Goal: Use online tool/utility: Utilize a website feature to perform a specific function

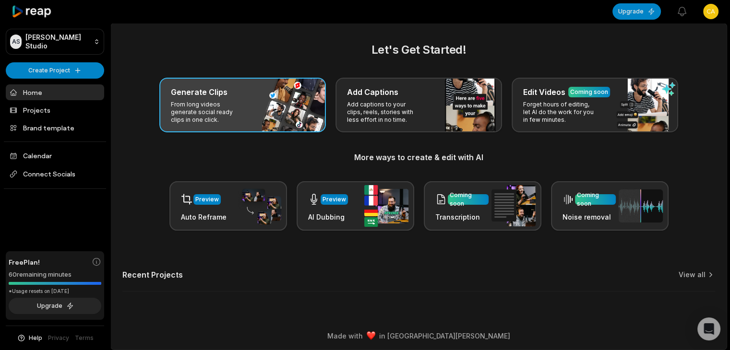
click at [254, 96] on div "Generate Clips" at bounding box center [242, 92] width 143 height 12
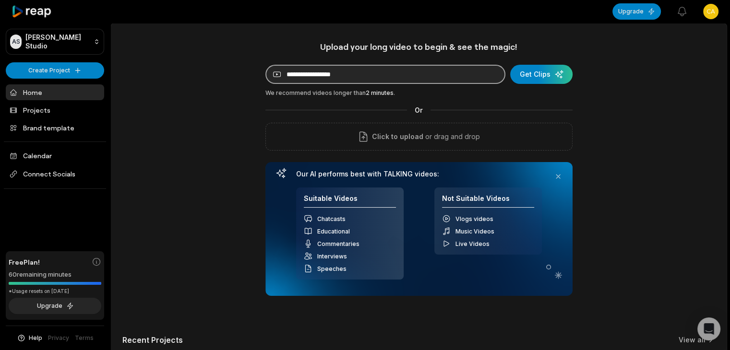
click at [303, 75] on input at bounding box center [385, 74] width 240 height 19
paste input "**********"
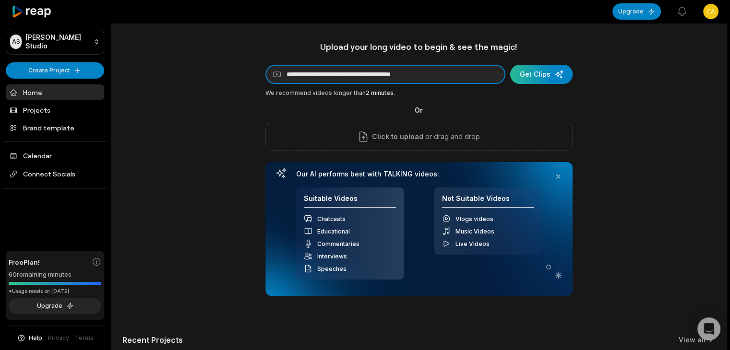
type input "**********"
click at [539, 79] on div "submit" at bounding box center [541, 74] width 62 height 19
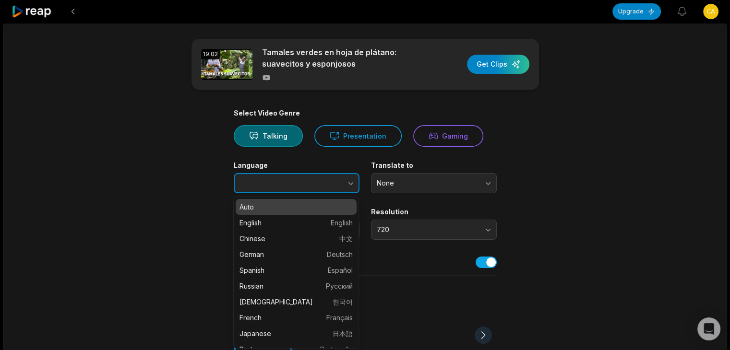
click at [322, 184] on button "button" at bounding box center [331, 183] width 55 height 20
type input "*******"
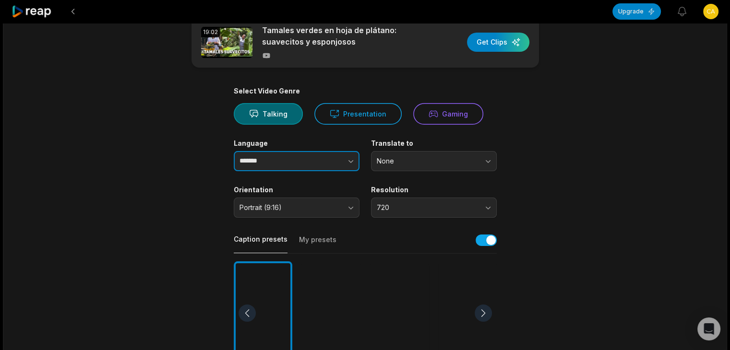
scroll to position [96, 0]
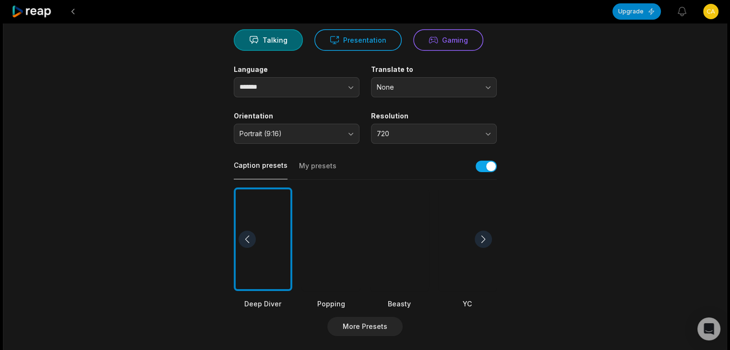
click at [402, 236] on div at bounding box center [399, 240] width 59 height 104
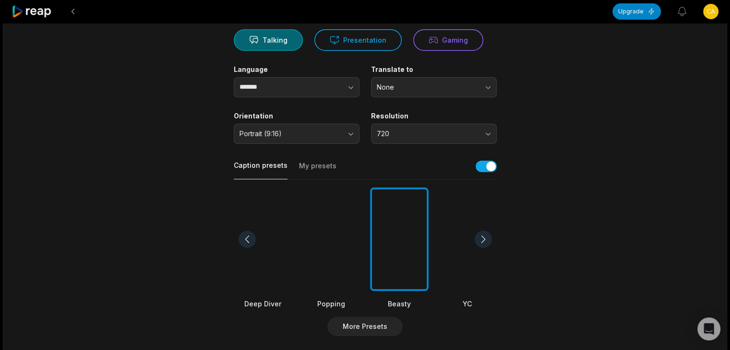
click at [454, 234] on div at bounding box center [467, 240] width 59 height 104
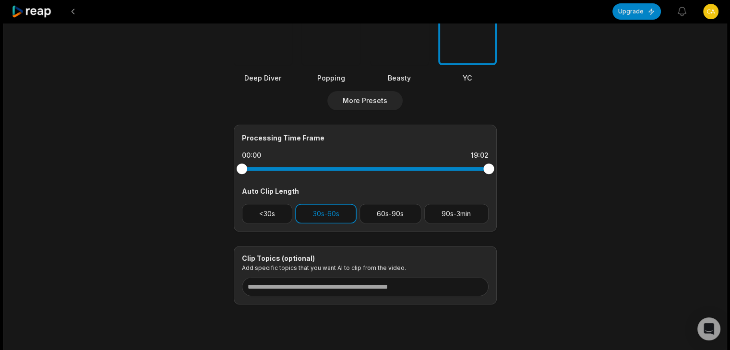
scroll to position [336, 0]
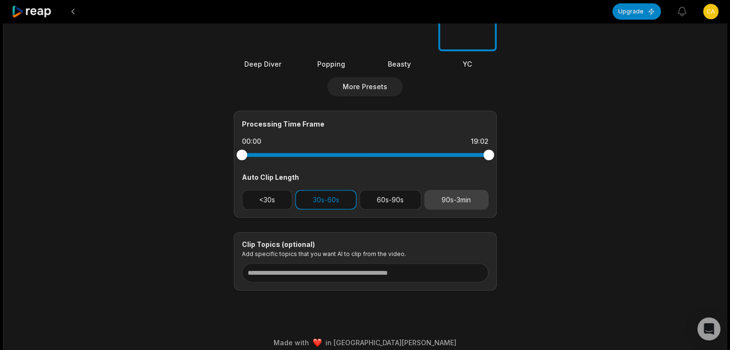
click at [462, 202] on button "90s-3min" at bounding box center [456, 200] width 64 height 20
click at [324, 198] on button "30s-60s" at bounding box center [325, 200] width 61 height 20
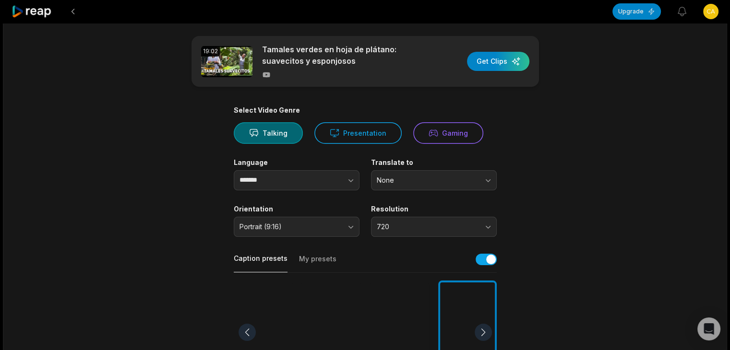
scroll to position [0, 0]
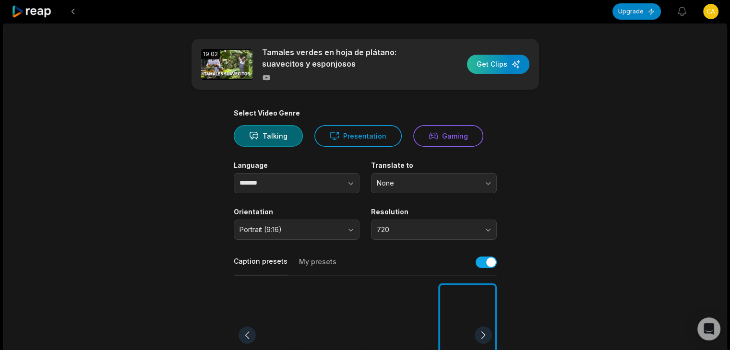
click at [501, 68] on div "button" at bounding box center [498, 64] width 62 height 19
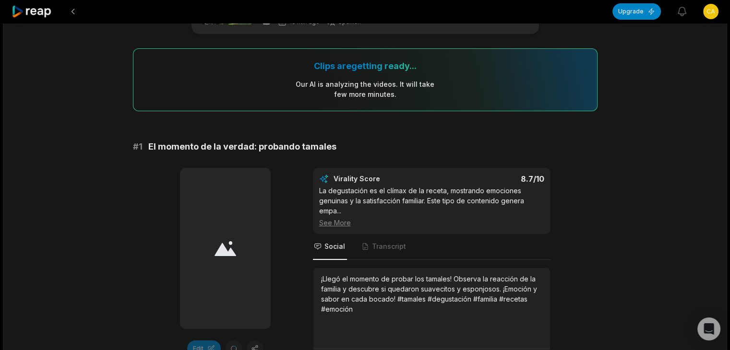
scroll to position [240, 0]
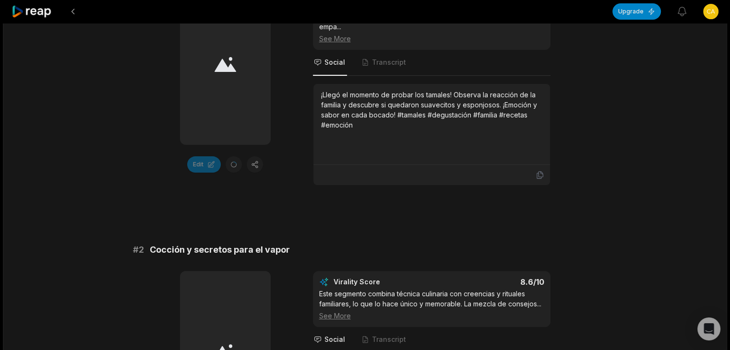
click at [27, 6] on icon at bounding box center [32, 11] width 41 height 13
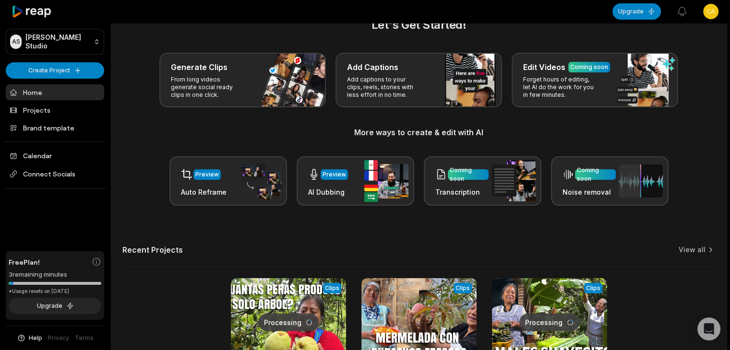
scroll to position [129, 0]
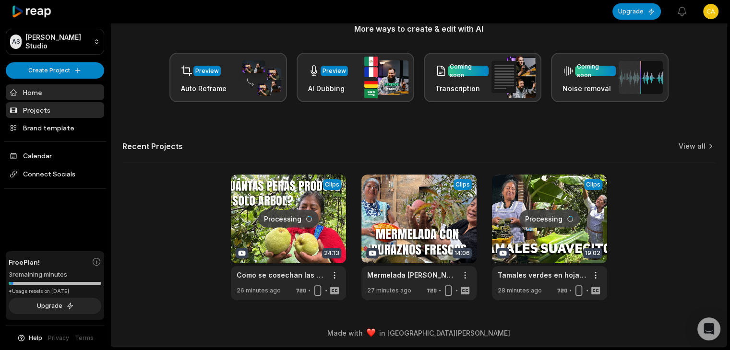
click at [59, 109] on link "Projects" at bounding box center [55, 110] width 98 height 16
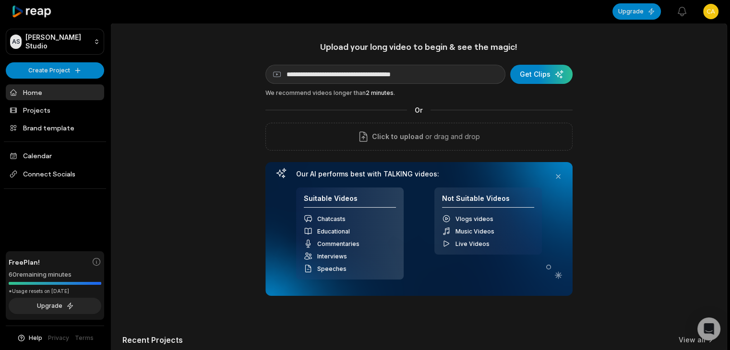
type input "**********"
drag, startPoint x: 535, startPoint y: 73, endPoint x: 485, endPoint y: 52, distance: 54.4
click at [535, 73] on div "submit" at bounding box center [541, 74] width 62 height 19
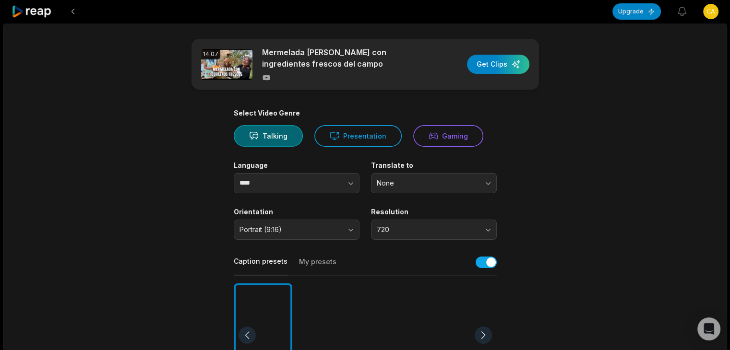
click at [314, 171] on div "Language ****" at bounding box center [297, 177] width 126 height 32
click at [311, 182] on button "button" at bounding box center [331, 183] width 55 height 20
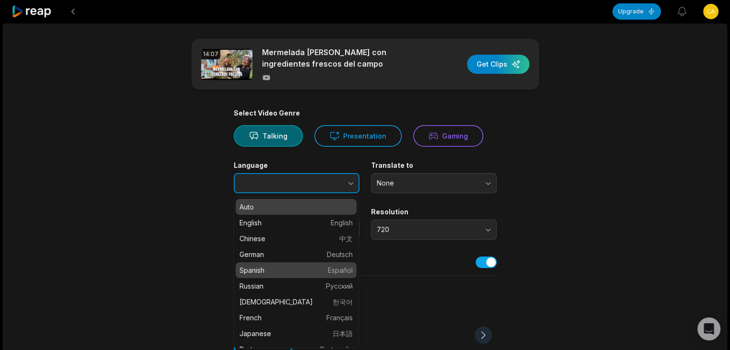
type input "*******"
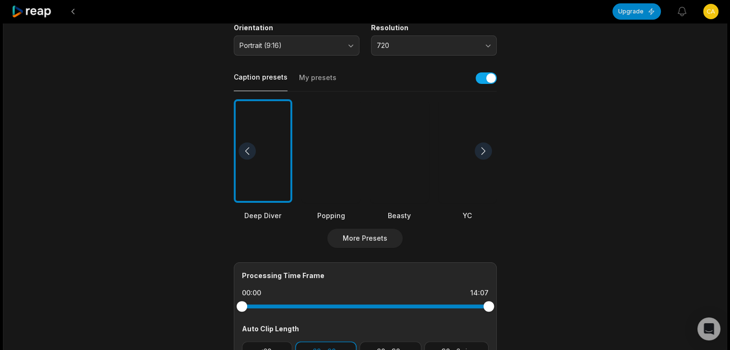
scroll to position [192, 0]
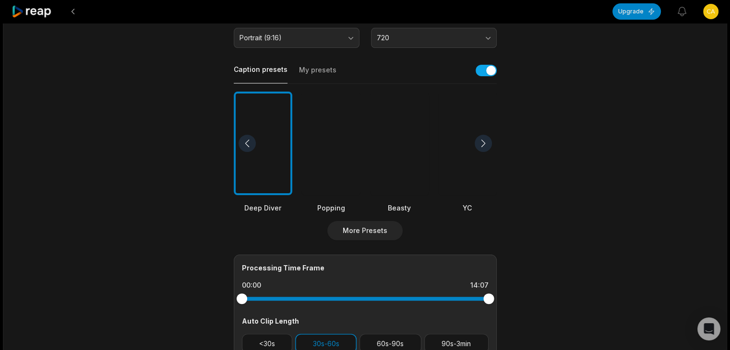
click at [468, 169] on div at bounding box center [467, 144] width 59 height 104
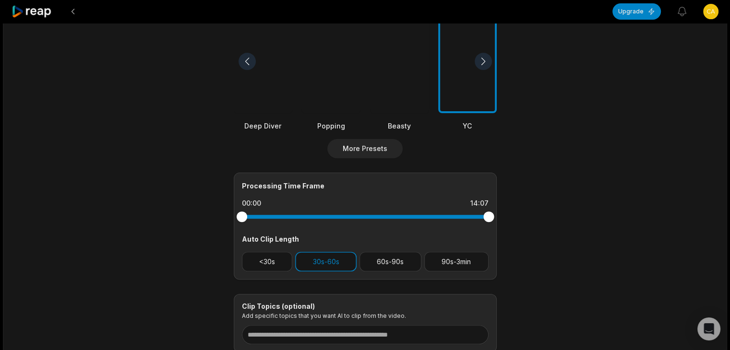
scroll to position [288, 0]
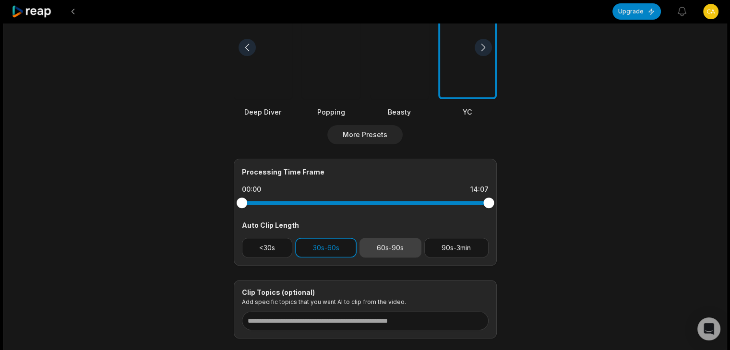
drag, startPoint x: 455, startPoint y: 246, endPoint x: 388, endPoint y: 250, distance: 67.8
click at [455, 244] on button "90s-3min" at bounding box center [456, 248] width 64 height 20
drag, startPoint x: 325, startPoint y: 250, endPoint x: 356, endPoint y: 247, distance: 30.9
click at [325, 250] on button "30s-60s" at bounding box center [325, 248] width 61 height 20
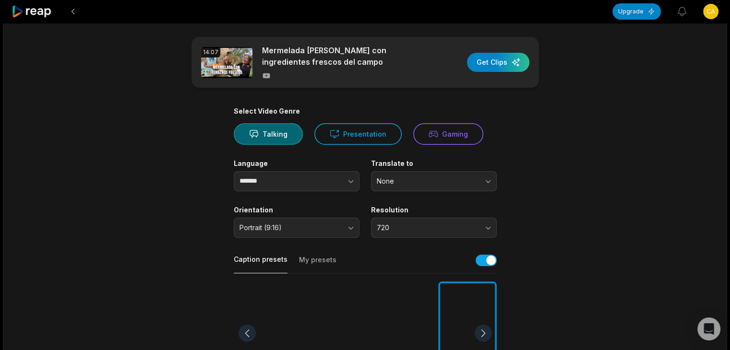
scroll to position [0, 0]
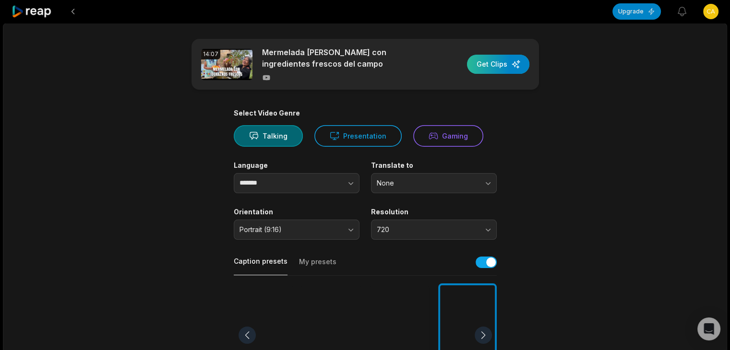
click at [507, 68] on div "button" at bounding box center [498, 64] width 62 height 19
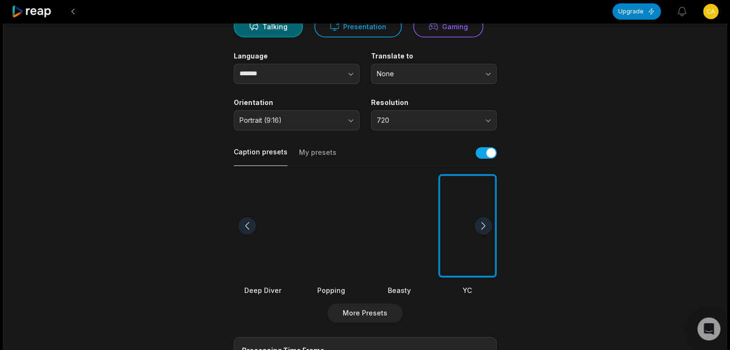
scroll to position [144, 0]
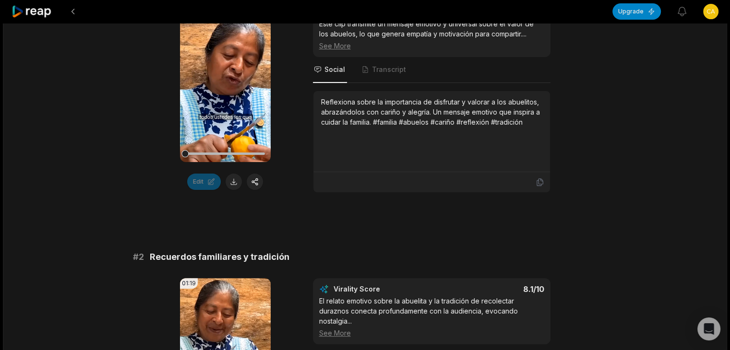
scroll to position [96, 0]
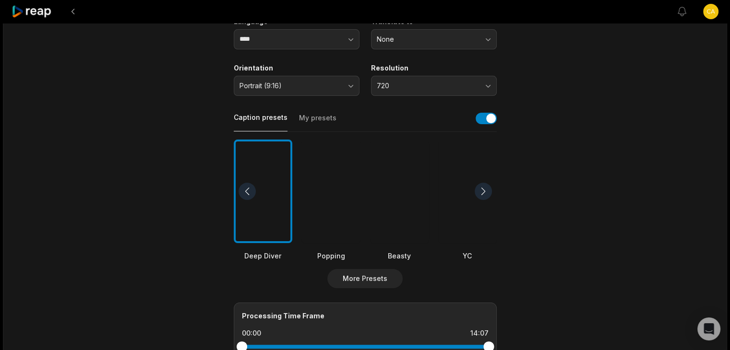
click at [45, 14] on icon at bounding box center [32, 11] width 41 height 13
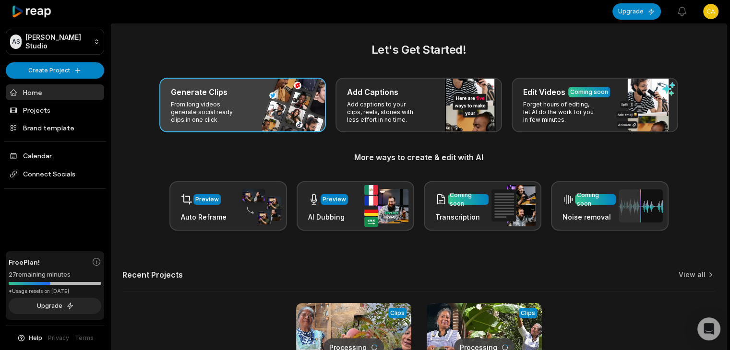
click at [200, 106] on p "From long videos generate social ready clips in one click." at bounding box center [208, 112] width 74 height 23
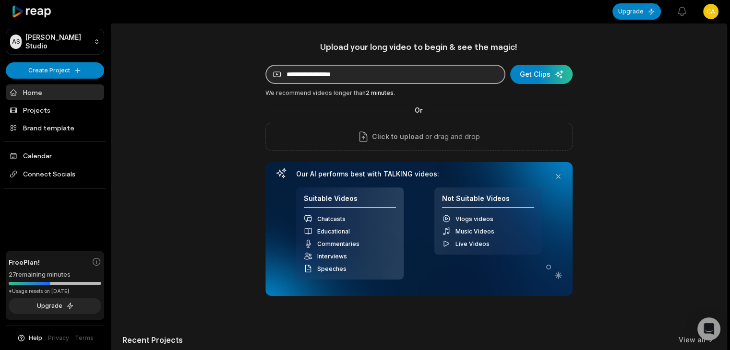
click at [350, 76] on input at bounding box center [385, 74] width 240 height 19
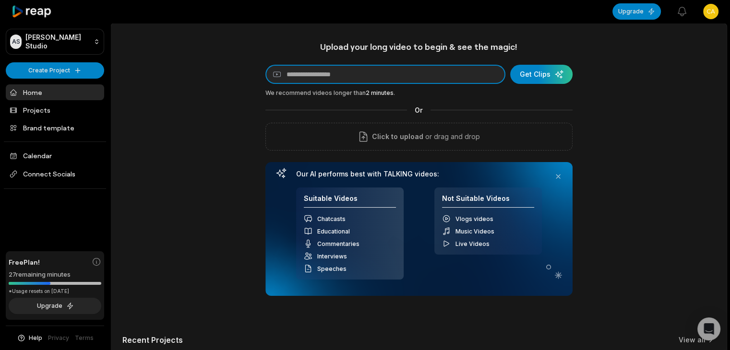
paste input "**********"
type input "**********"
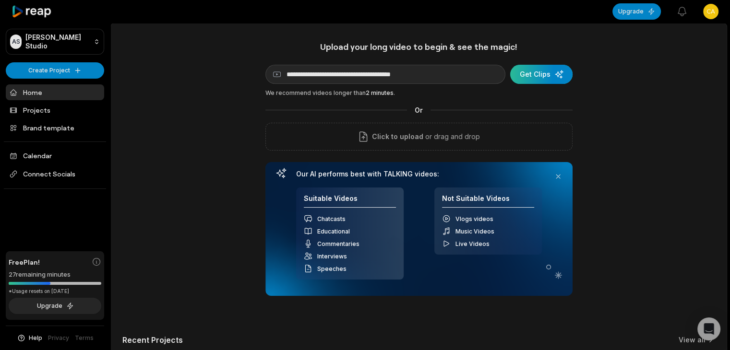
click at [547, 70] on div "submit" at bounding box center [541, 74] width 62 height 19
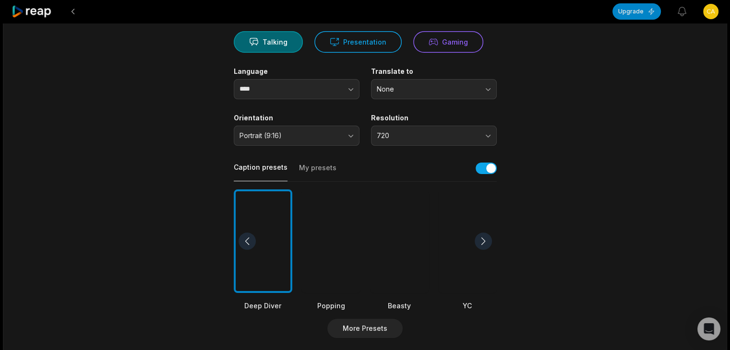
scroll to position [96, 0]
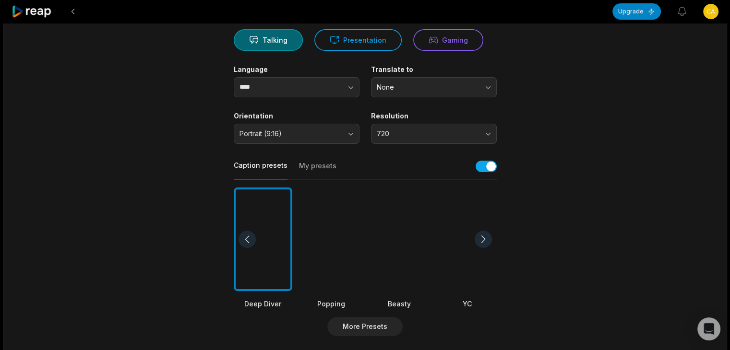
click at [452, 261] on div at bounding box center [467, 240] width 59 height 104
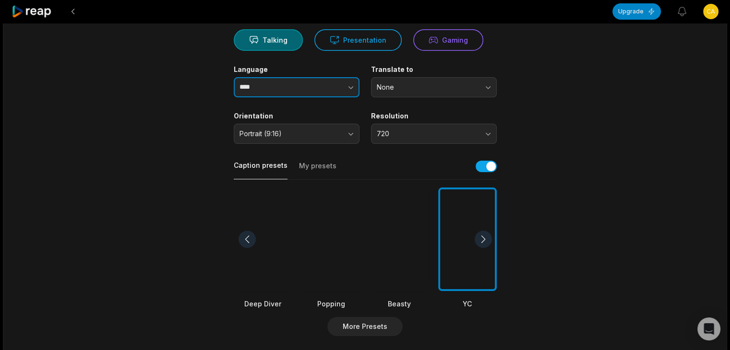
click at [306, 80] on button "button" at bounding box center [331, 87] width 55 height 20
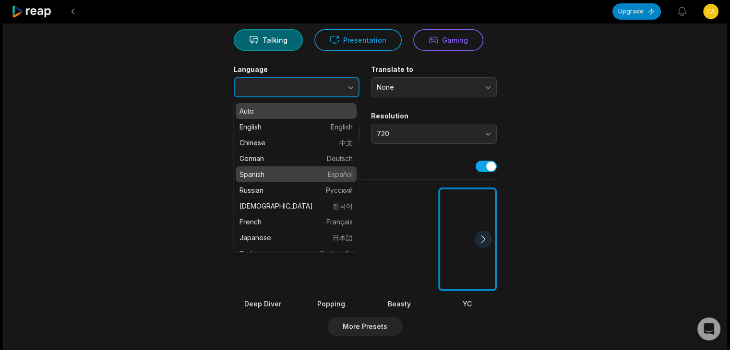
type input "*******"
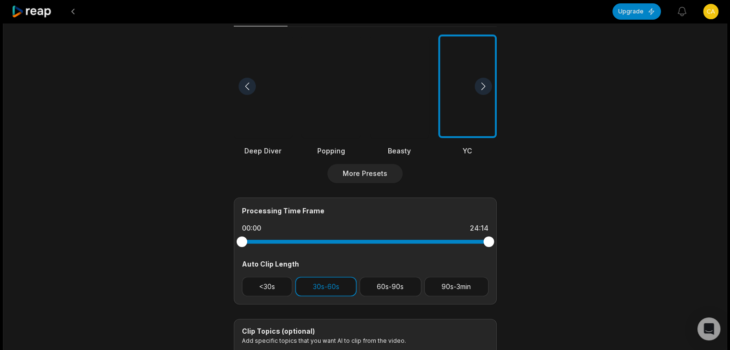
scroll to position [288, 0]
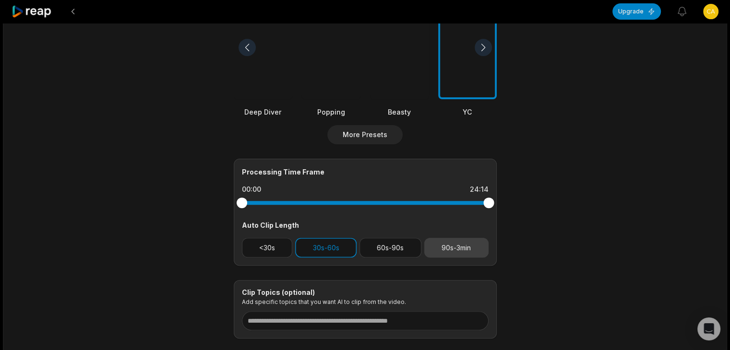
drag, startPoint x: 464, startPoint y: 246, endPoint x: 441, endPoint y: 246, distance: 23.0
click at [464, 246] on button "90s-3min" at bounding box center [456, 248] width 64 height 20
click at [320, 240] on button "30s-60s" at bounding box center [325, 248] width 61 height 20
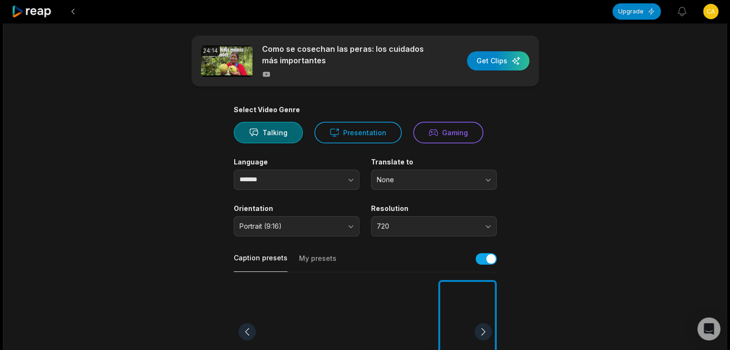
scroll to position [0, 0]
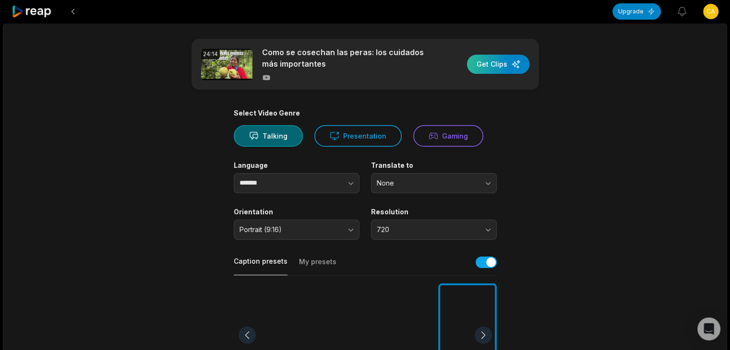
click at [499, 66] on div "button" at bounding box center [498, 64] width 62 height 19
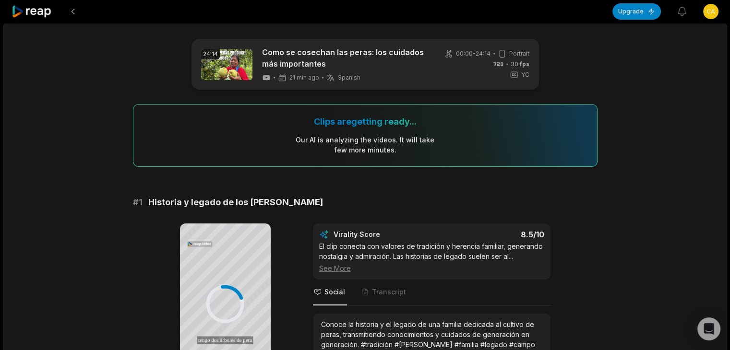
click at [39, 7] on icon at bounding box center [32, 11] width 41 height 13
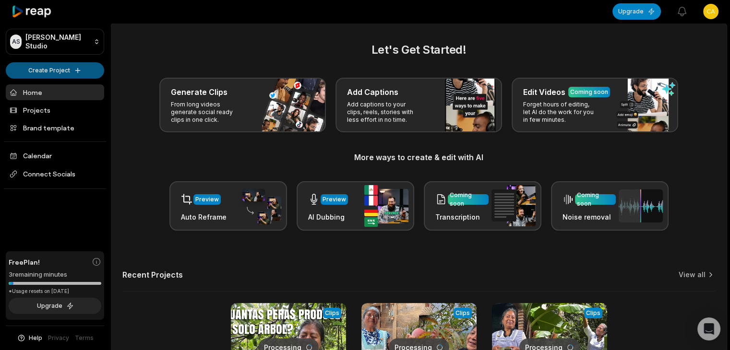
click at [65, 70] on html "AS Andi's Studio Create Project Home Projects Brand template Calendar Connect S…" at bounding box center [365, 175] width 730 height 350
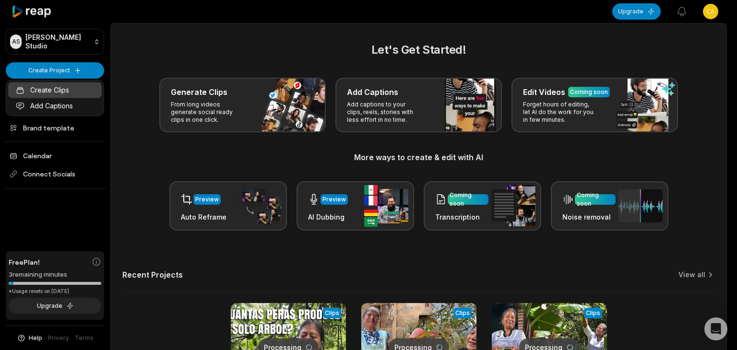
click at [71, 91] on link "Create Clips" at bounding box center [55, 90] width 94 height 16
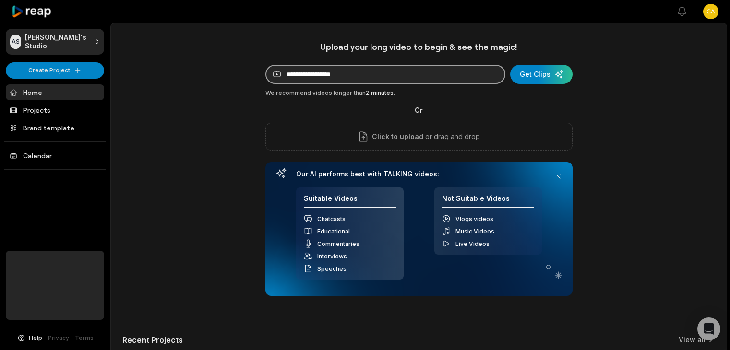
click at [332, 76] on input at bounding box center [385, 74] width 240 height 19
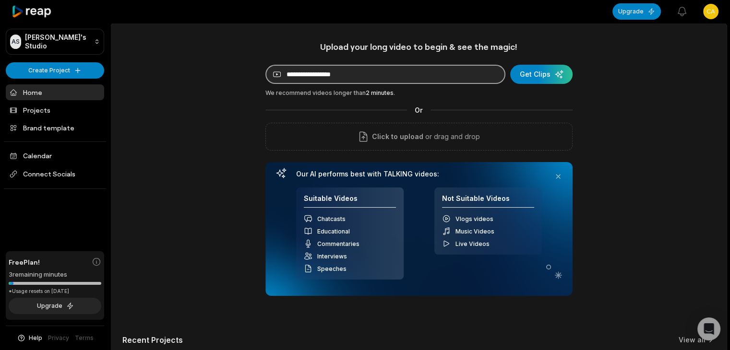
paste input "**********"
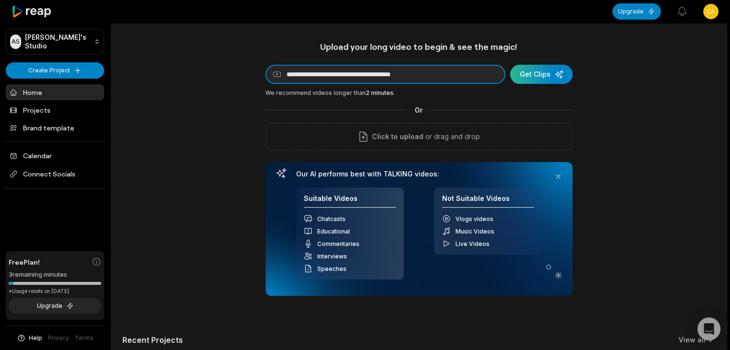
type input "**********"
click at [539, 73] on div "submit" at bounding box center [541, 74] width 62 height 19
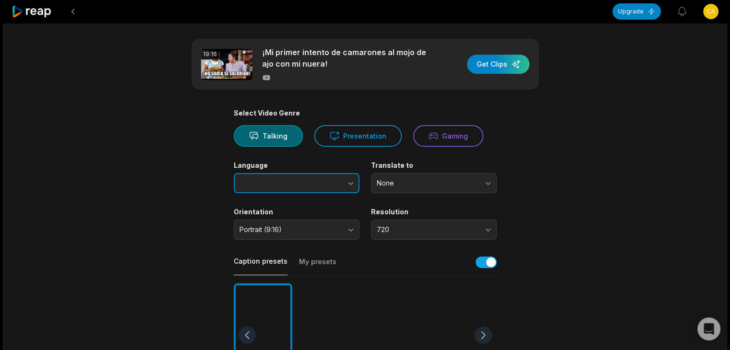
click at [325, 174] on button "button" at bounding box center [331, 183] width 55 height 20
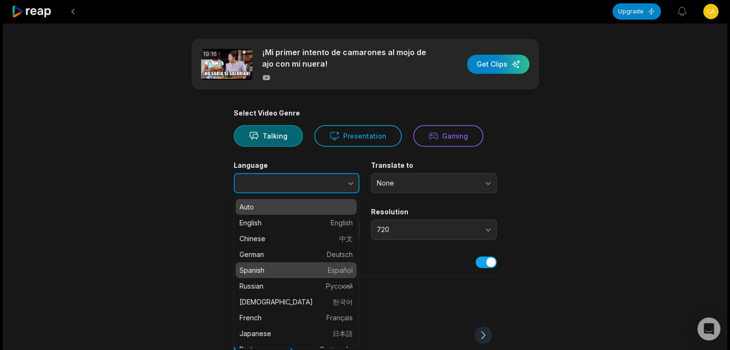
type input "*******"
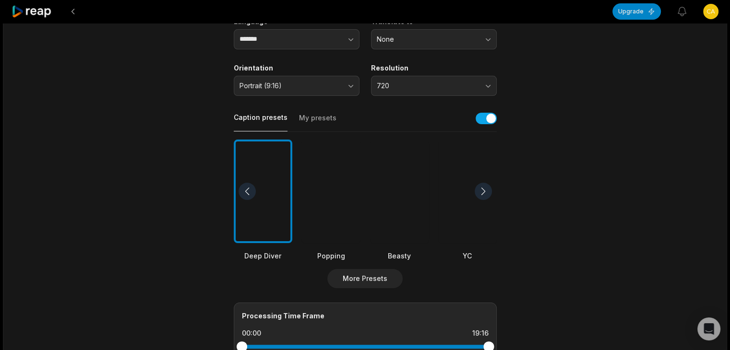
click at [413, 192] on div at bounding box center [399, 192] width 59 height 104
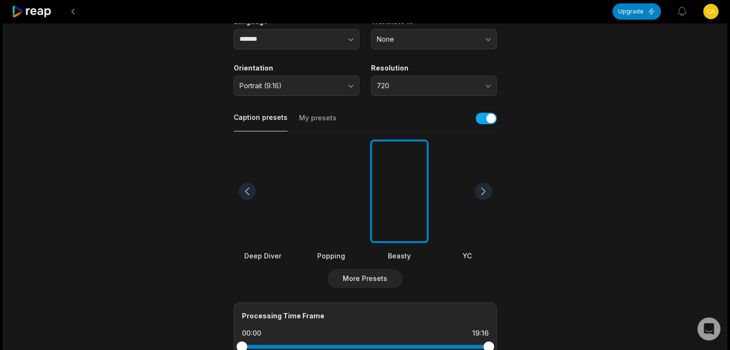
click at [464, 203] on div at bounding box center [467, 192] width 59 height 104
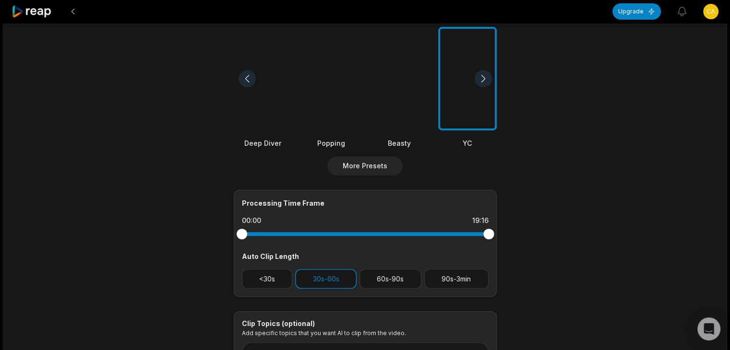
scroll to position [288, 0]
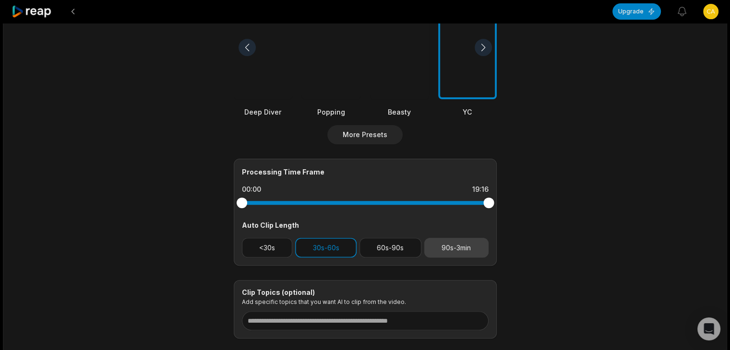
click at [451, 249] on button "90s-3min" at bounding box center [456, 248] width 64 height 20
click at [332, 247] on button "30s-60s" at bounding box center [325, 248] width 61 height 20
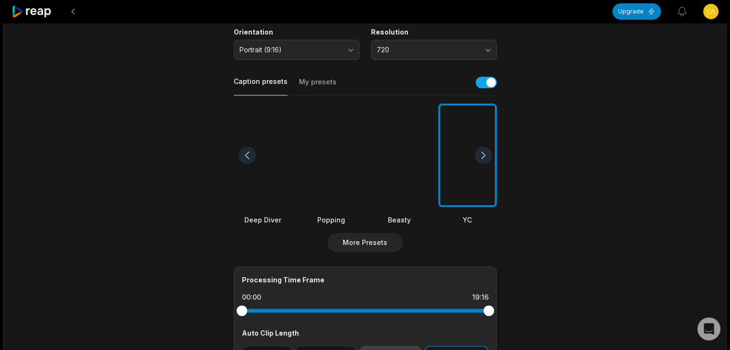
scroll to position [0, 0]
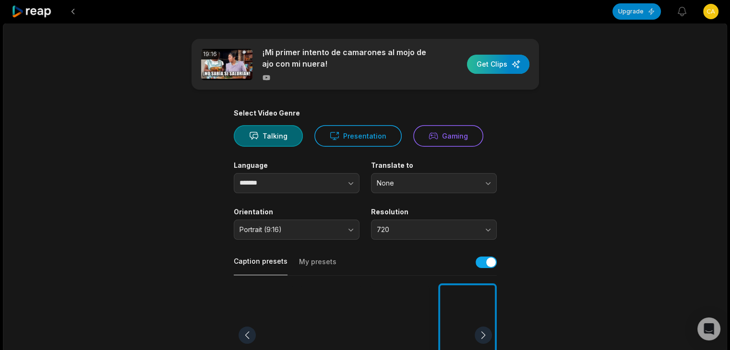
click at [487, 62] on div "button" at bounding box center [498, 64] width 62 height 19
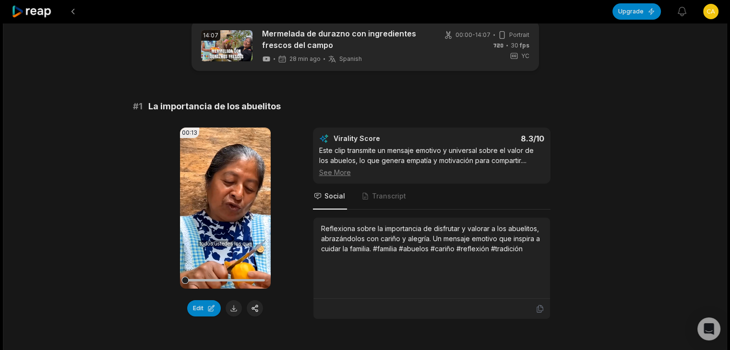
scroll to position [19, 0]
